Goal: Task Accomplishment & Management: Manage account settings

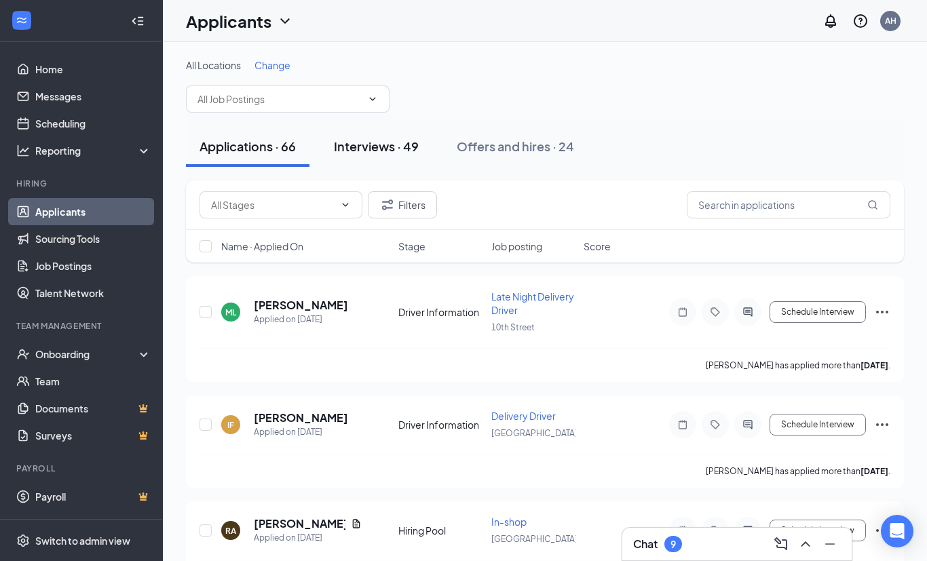
click at [377, 149] on div "Interviews · 49" at bounding box center [376, 146] width 85 height 17
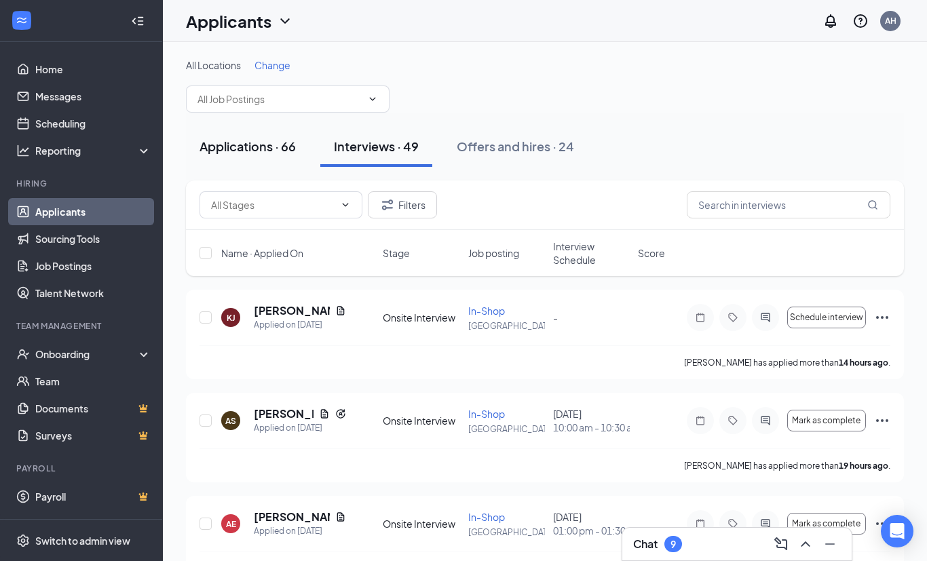
click at [255, 138] on div "Applications · 66" at bounding box center [247, 146] width 96 height 17
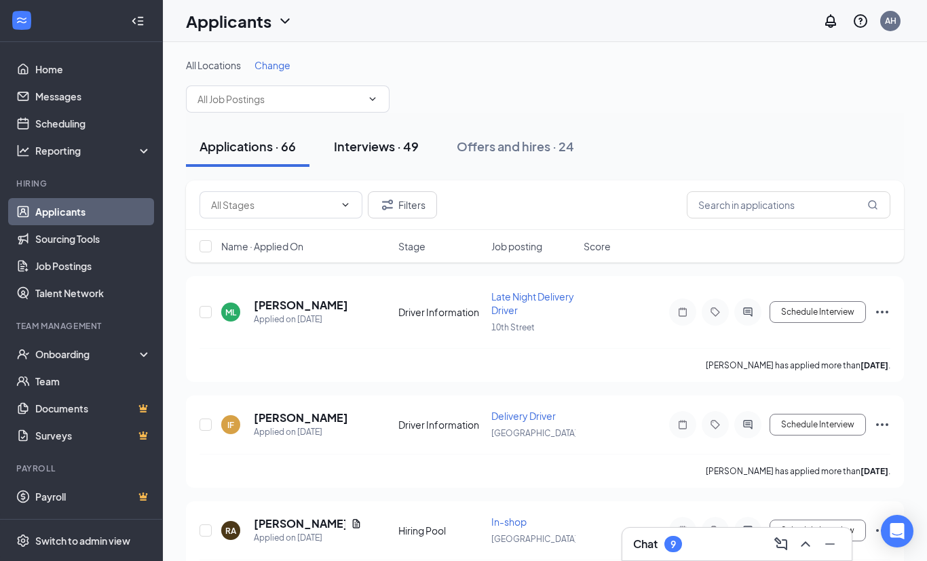
click at [368, 146] on div "Interviews · 49" at bounding box center [376, 146] width 85 height 17
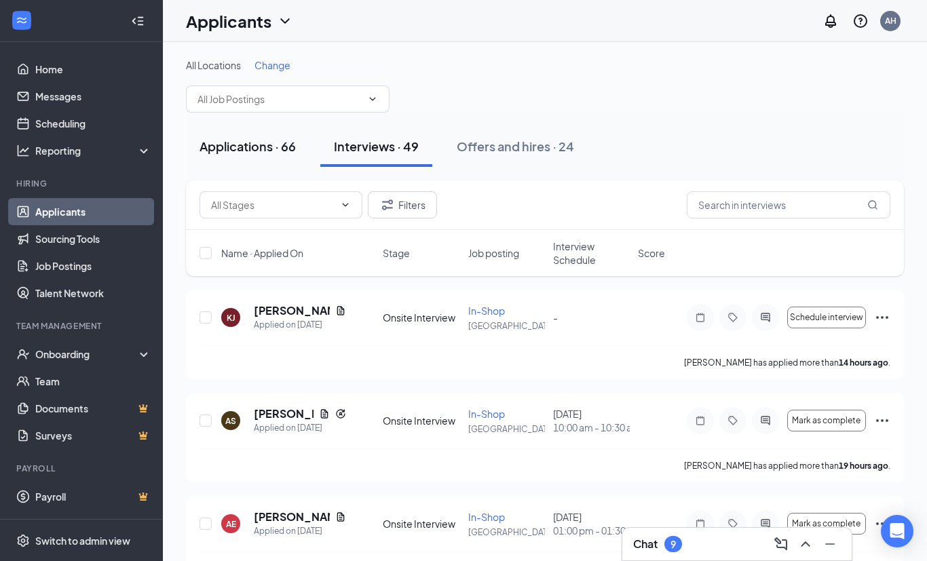
click at [254, 137] on button "Applications · 66" at bounding box center [247, 146] width 123 height 41
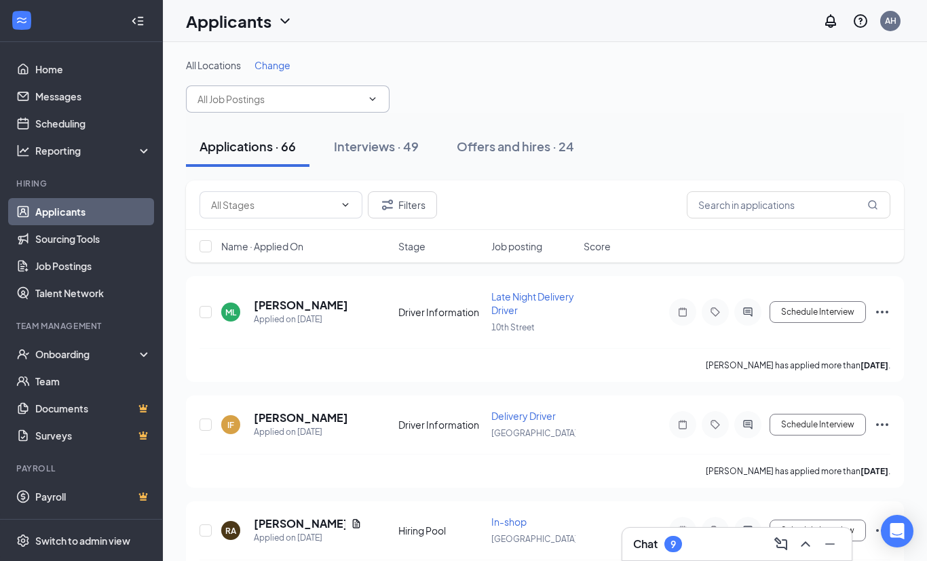
click at [362, 88] on span at bounding box center [288, 98] width 204 height 27
click at [360, 92] on input "text" at bounding box center [279, 99] width 164 height 15
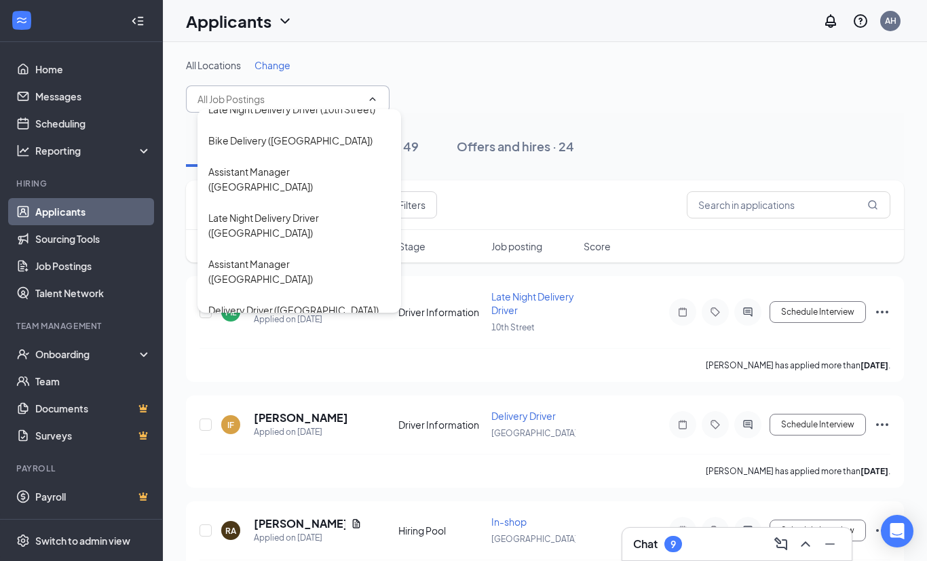
scroll to position [97, 0]
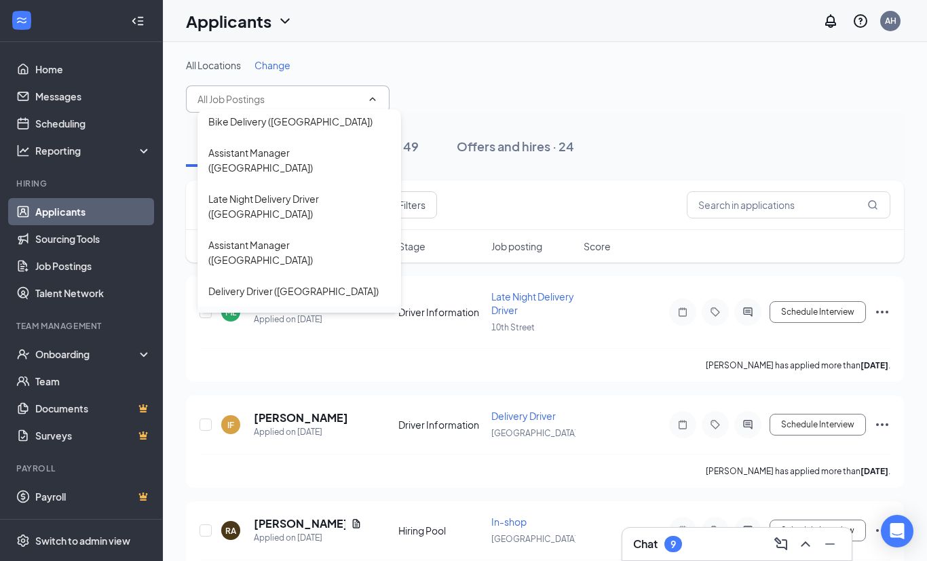
click at [254, 315] on div "In-Shop ([GEOGRAPHIC_DATA])" at bounding box center [279, 322] width 142 height 15
type input "In-Shop ([GEOGRAPHIC_DATA])"
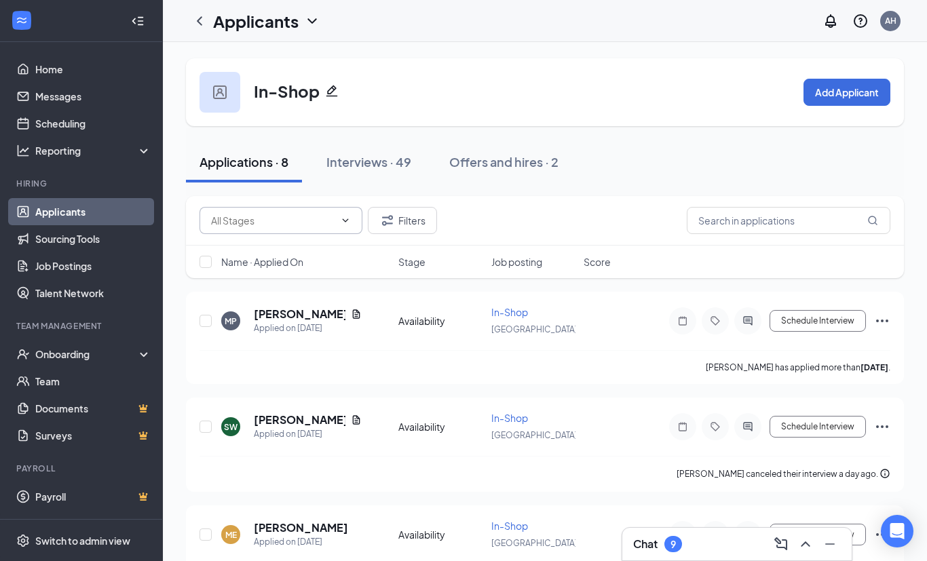
click at [332, 215] on input "text" at bounding box center [272, 220] width 123 height 15
click at [334, 210] on span "Availability (8)" at bounding box center [280, 220] width 163 height 27
click at [316, 227] on input "text" at bounding box center [272, 220] width 123 height 15
click at [360, 227] on span "Availability (8)" at bounding box center [280, 220] width 163 height 27
click at [347, 224] on icon "ChevronDown" at bounding box center [345, 220] width 11 height 11
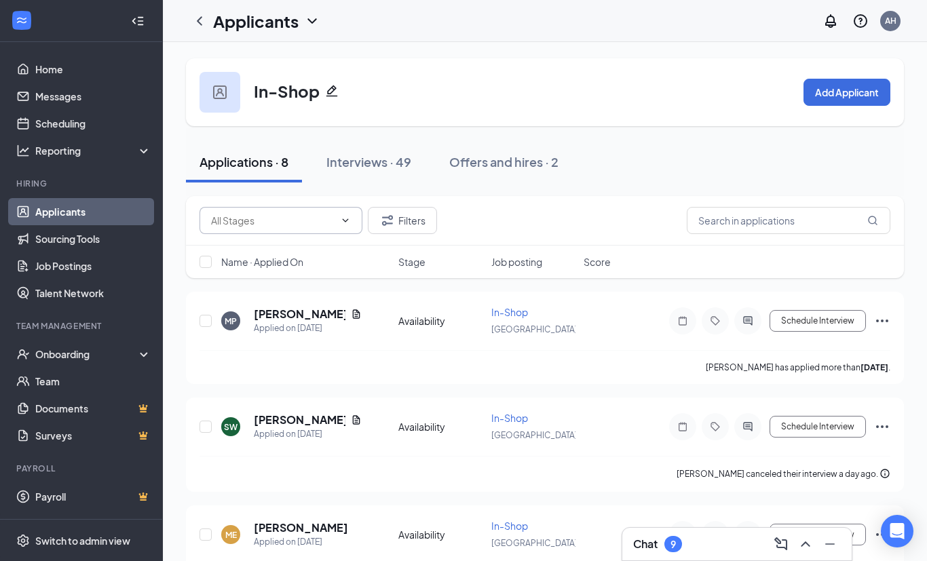
click at [307, 222] on input "text" at bounding box center [272, 220] width 123 height 15
click at [260, 170] on div "Applications · 8" at bounding box center [243, 161] width 89 height 17
click at [301, 17] on div "Applicants" at bounding box center [266, 20] width 107 height 23
click at [346, 218] on icon "ChevronDown" at bounding box center [345, 220] width 11 height 11
click at [352, 225] on span "Availability (8)" at bounding box center [280, 220] width 163 height 27
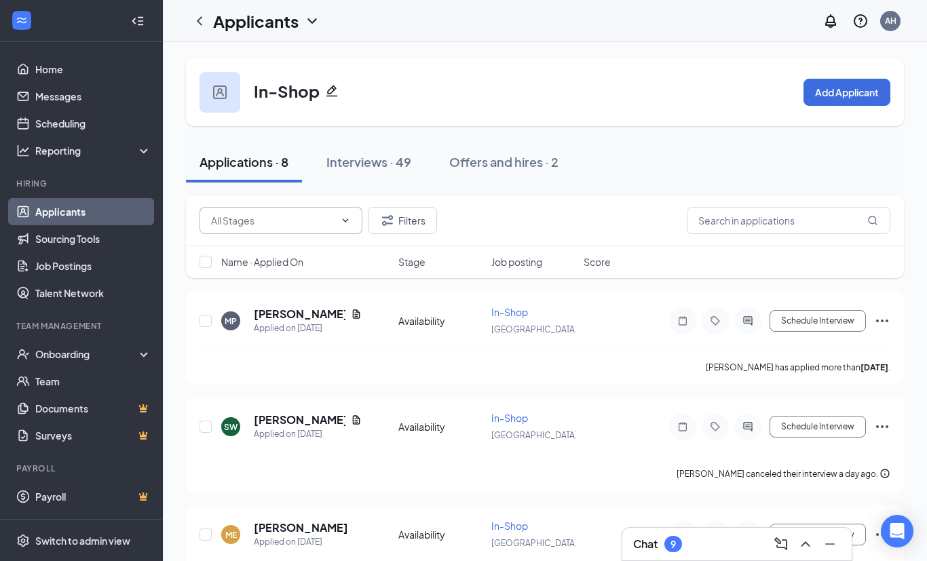
click at [43, 209] on link "Applicants" at bounding box center [93, 211] width 116 height 27
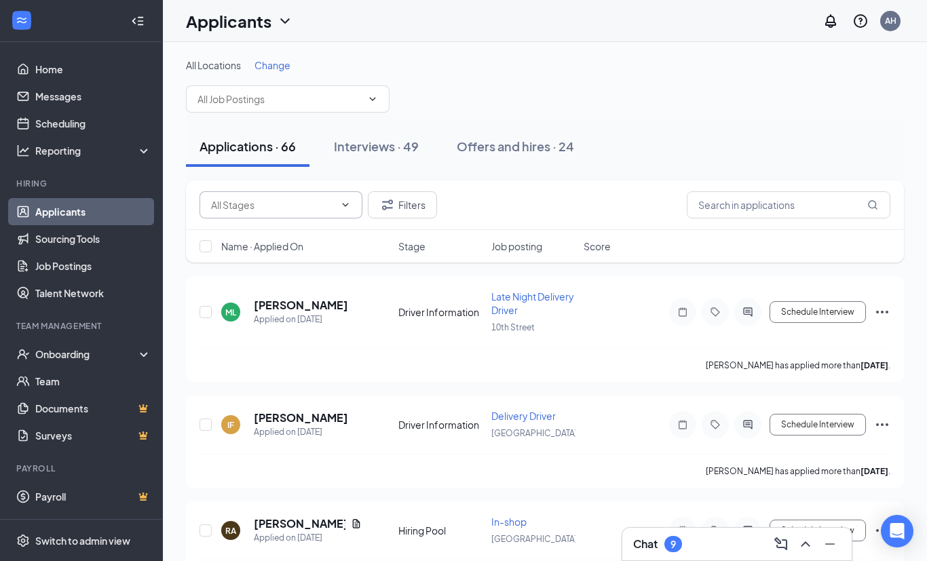
click at [345, 206] on icon "ChevronDown" at bounding box center [346, 204] width 6 height 3
click at [333, 204] on input "text" at bounding box center [272, 204] width 123 height 15
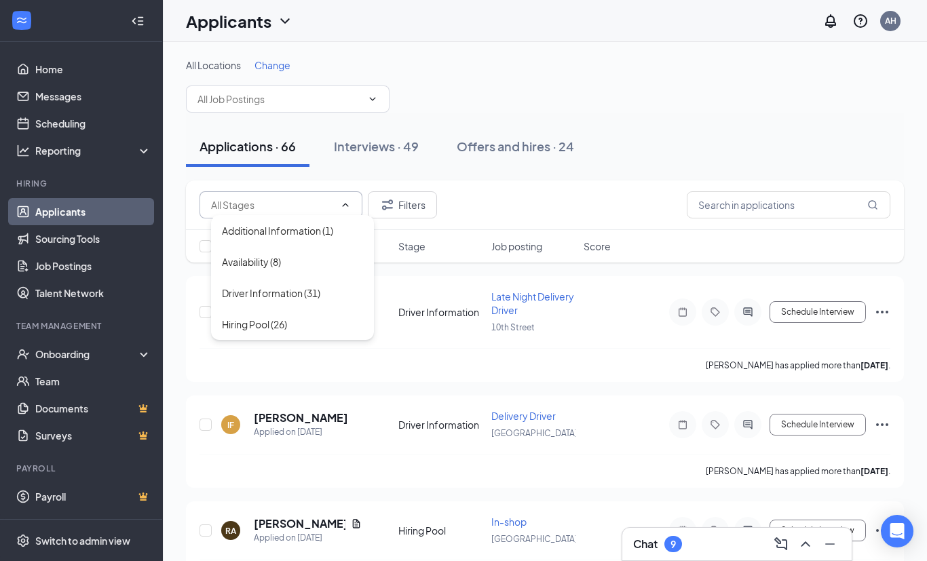
click at [334, 201] on input "text" at bounding box center [272, 204] width 123 height 15
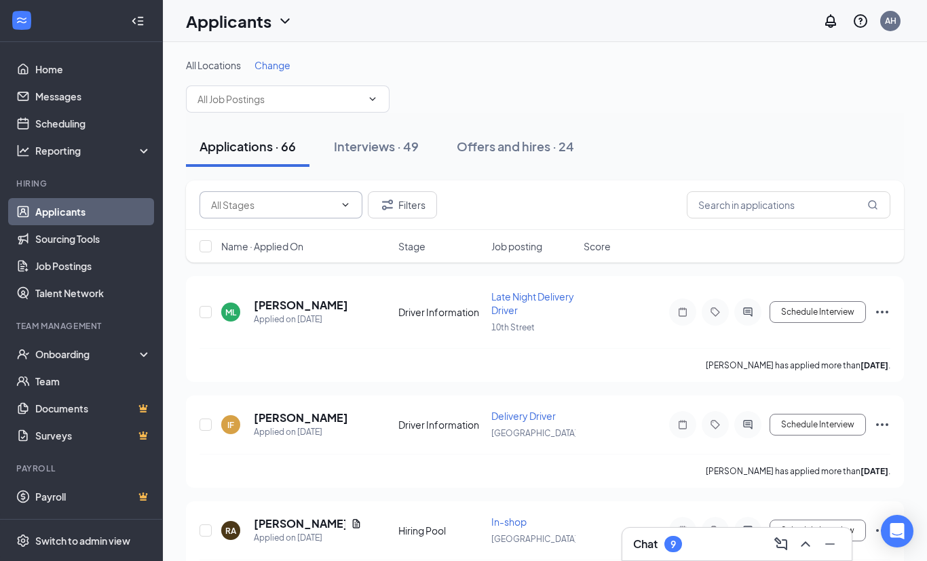
click at [483, 193] on div "Additional Information (1) Availability (8) Driver Information (31) Hiring Pool…" at bounding box center [544, 204] width 691 height 27
click at [369, 98] on icon "ChevronDown" at bounding box center [372, 99] width 11 height 11
click at [385, 94] on span at bounding box center [288, 98] width 204 height 27
click at [368, 98] on icon "ChevronDown" at bounding box center [372, 99] width 11 height 11
click at [360, 101] on input "text" at bounding box center [279, 99] width 164 height 15
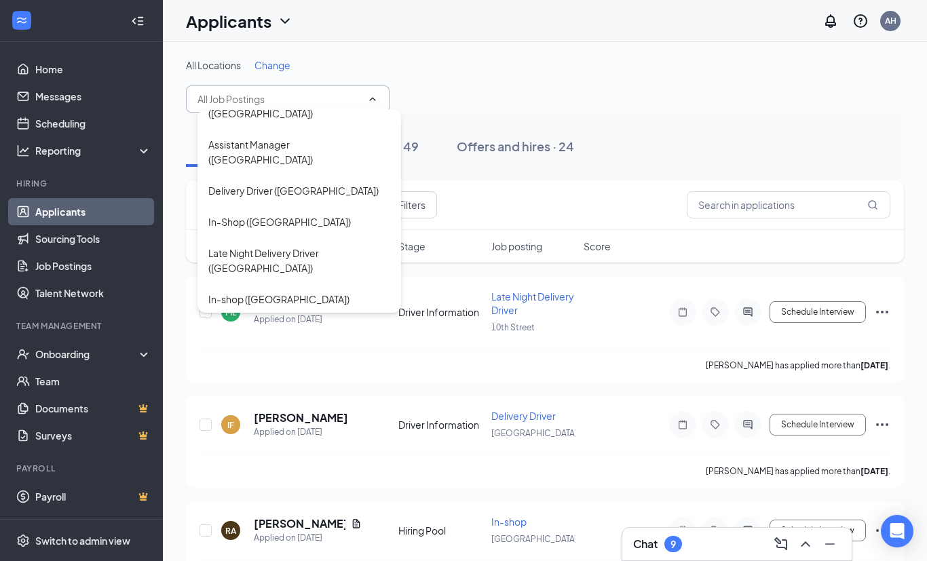
scroll to position [195, 0]
click at [276, 294] on div "In-shop ([GEOGRAPHIC_DATA])" at bounding box center [278, 301] width 141 height 15
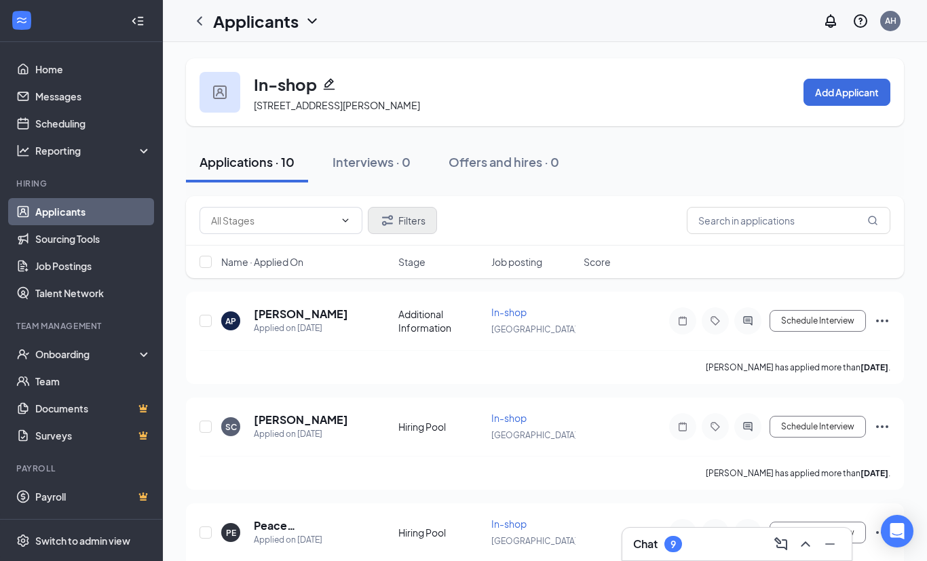
click at [406, 210] on button "Filters" at bounding box center [402, 220] width 69 height 27
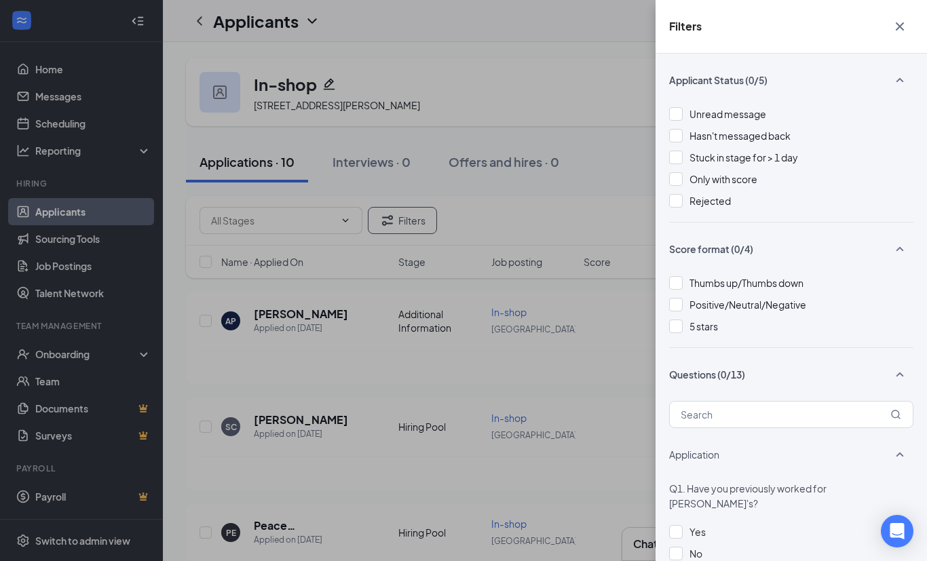
click at [902, 14] on button "button" at bounding box center [899, 27] width 27 height 26
